Goal: Task Accomplishment & Management: Use online tool/utility

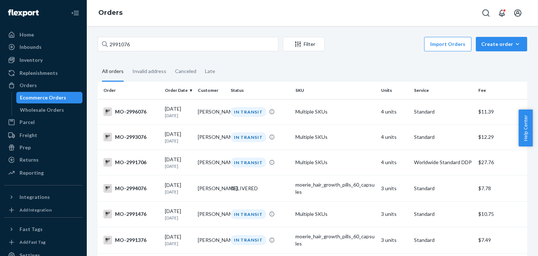
click at [135, 52] on div "2991076 Filter Import Orders Create order Ecommerce order Removal order" at bounding box center [313, 45] width 430 height 16
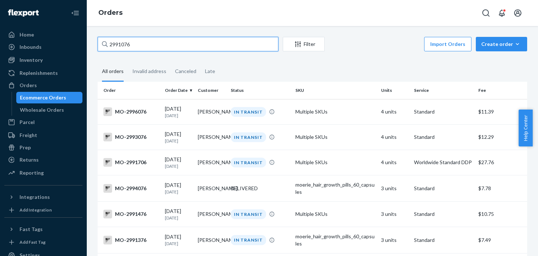
click at [150, 42] on input "2991076" at bounding box center [188, 44] width 181 height 14
paste input "3015309"
type input "3015309"
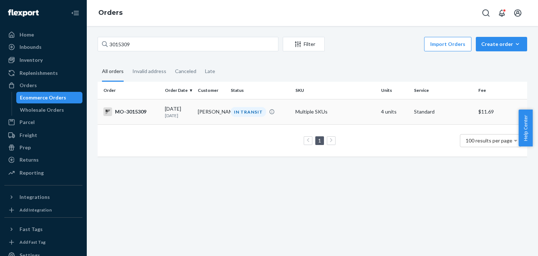
click at [261, 113] on div "IN TRANSIT" at bounding box center [248, 112] width 35 height 10
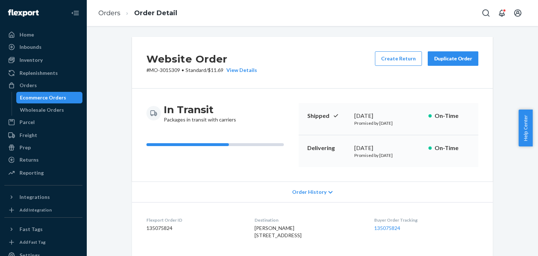
drag, startPoint x: 388, startPoint y: 57, endPoint x: 395, endPoint y: 41, distance: 18.3
click at [395, 41] on div "Website Order # MO-3015309 • Standard / $11.69 View Details Create Return Dupli…" at bounding box center [312, 63] width 361 height 52
click at [388, 56] on button "Create Return" at bounding box center [398, 58] width 47 height 14
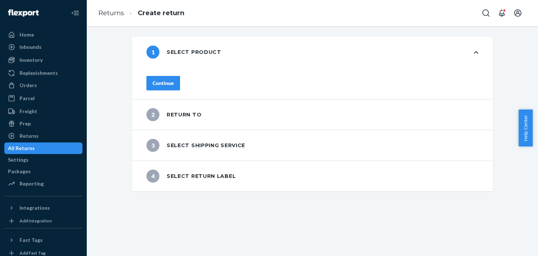
click at [174, 81] on div "Continue" at bounding box center [163, 83] width 21 height 7
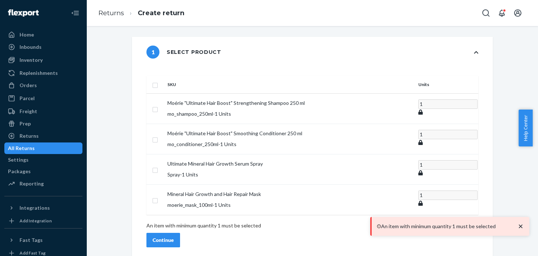
click at [158, 81] on input "checkbox" at bounding box center [155, 85] width 6 height 8
checkbox input "true"
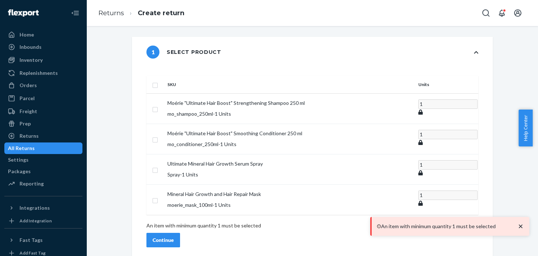
checkbox input "true"
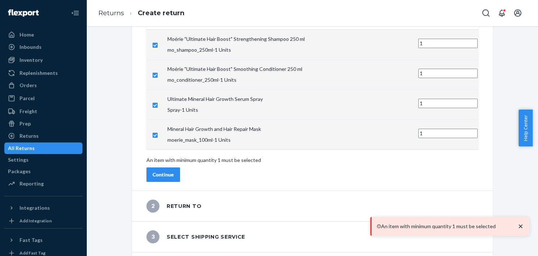
scroll to position [77, 0]
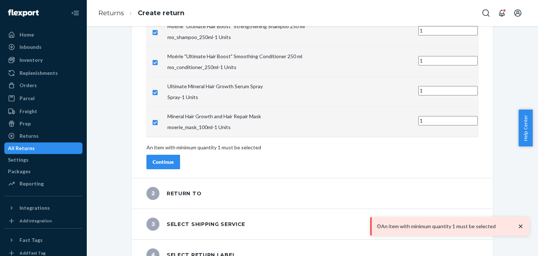
click at [174, 158] on div "Continue" at bounding box center [163, 161] width 21 height 7
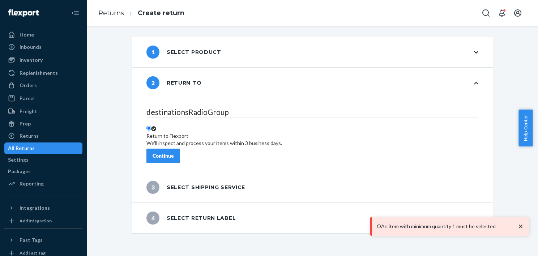
click at [174, 154] on div "Continue" at bounding box center [163, 155] width 21 height 7
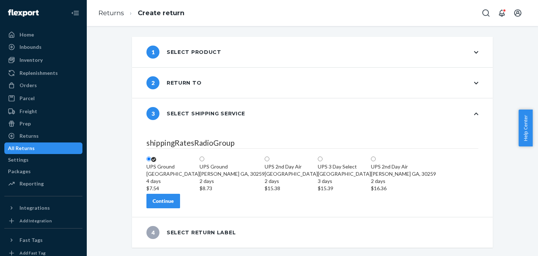
scroll to position [33, 0]
click at [174, 205] on div "Continue" at bounding box center [163, 200] width 21 height 7
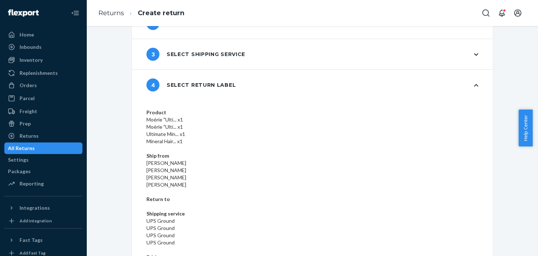
scroll to position [60, 0]
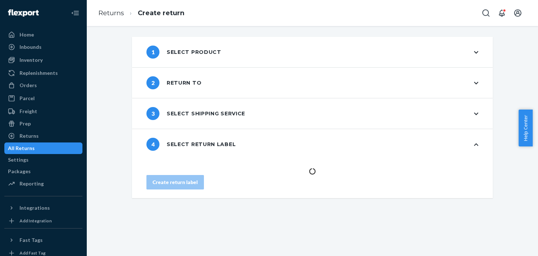
scroll to position [0, 0]
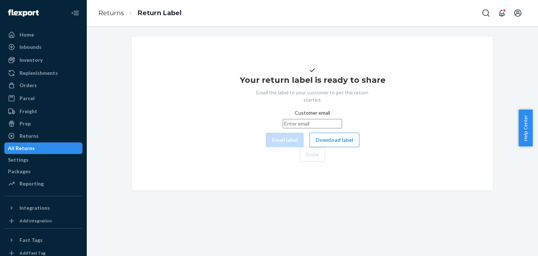
click at [310, 147] on button "Download label" at bounding box center [335, 140] width 50 height 14
